Goal: Download file/media

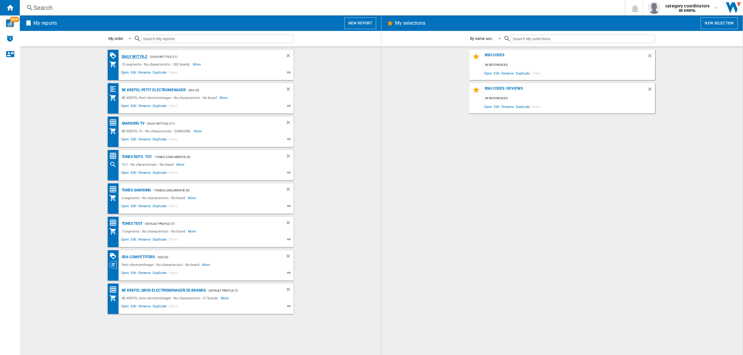
click at [139, 58] on div "Daily WIT file" at bounding box center [134, 57] width 28 height 8
click at [133, 55] on div "Daily WIT file" at bounding box center [134, 57] width 28 height 8
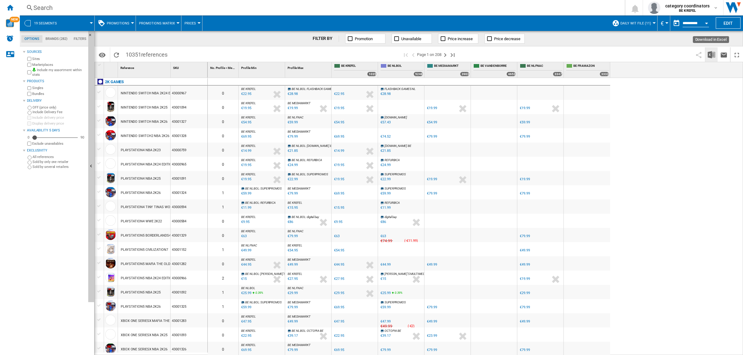
click at [709, 56] on img "Download in Excel" at bounding box center [711, 54] width 7 height 7
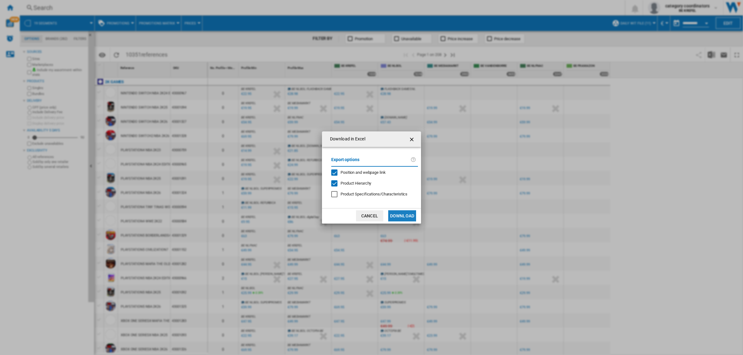
click at [398, 215] on button "Download" at bounding box center [402, 216] width 28 height 11
